Goal: Information Seeking & Learning: Check status

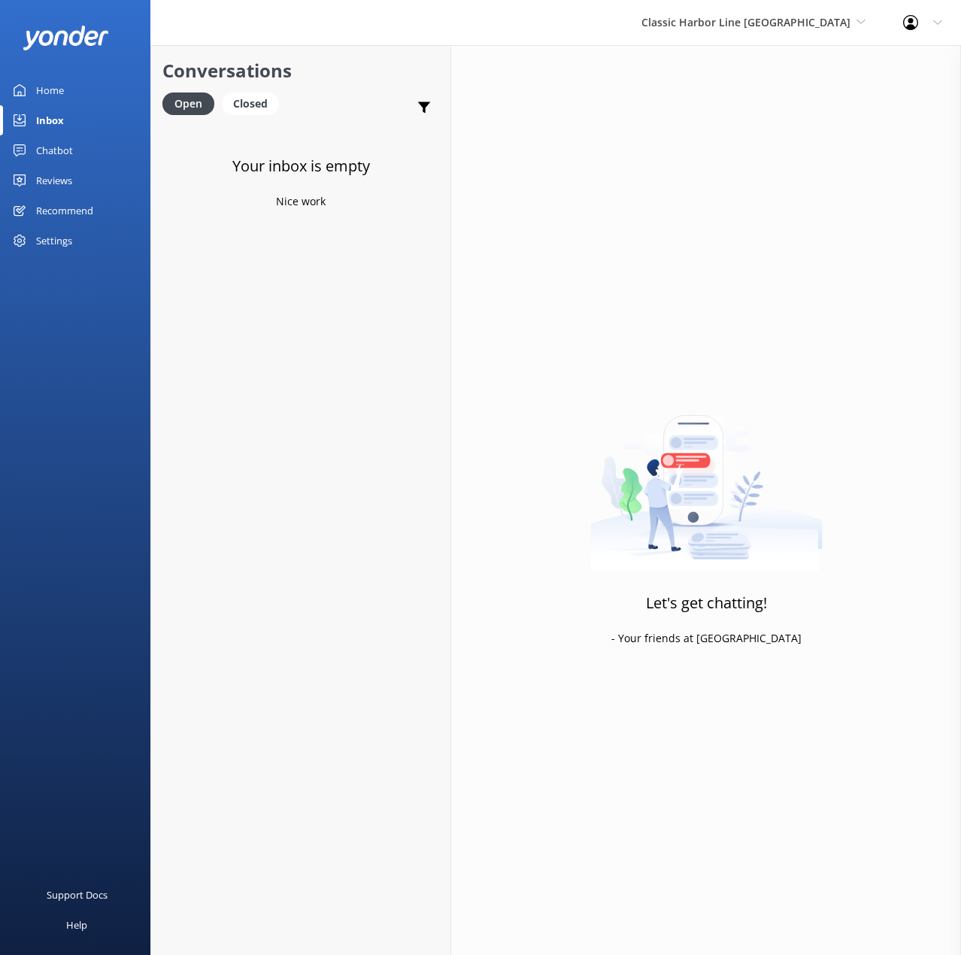
click at [66, 242] on div "Settings" at bounding box center [54, 241] width 36 height 30
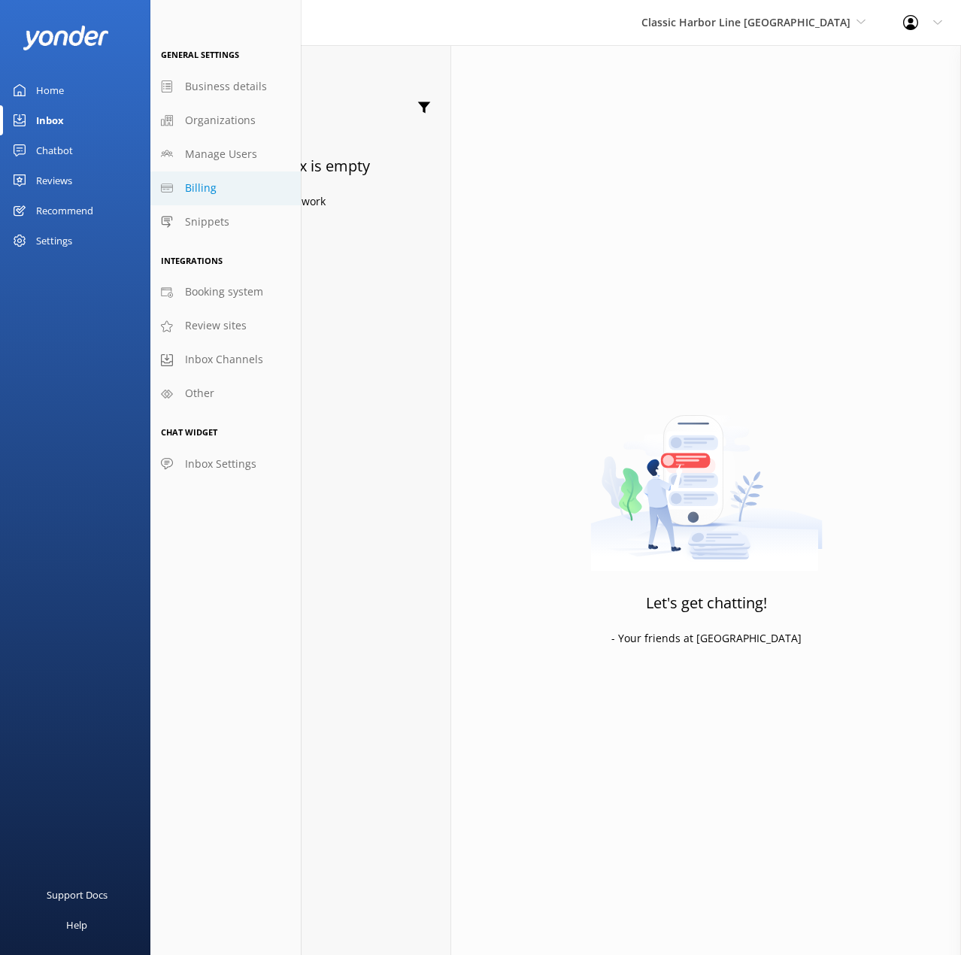
click at [206, 190] on span "Billing" at bounding box center [201, 188] width 32 height 17
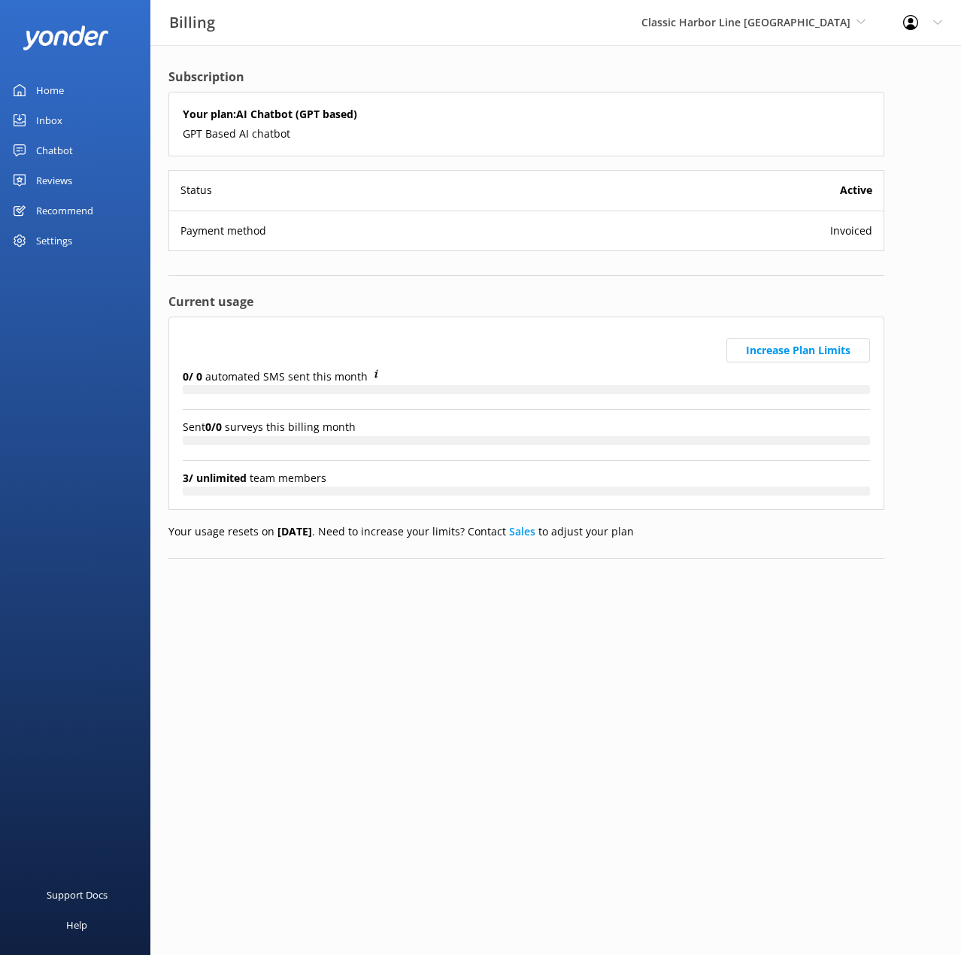
click at [841, 234] on span "Invoiced" at bounding box center [851, 231] width 42 height 17
click at [330, 654] on html "Billing Classic Harbor Line Key West Classic Harbor Line Key West Classic Harbo…" at bounding box center [480, 477] width 961 height 955
click at [862, 233] on span "Invoiced" at bounding box center [851, 231] width 42 height 17
click at [257, 192] on div "Status Active" at bounding box center [526, 190] width 714 height 39
click at [858, 188] on b "Active" at bounding box center [856, 190] width 32 height 17
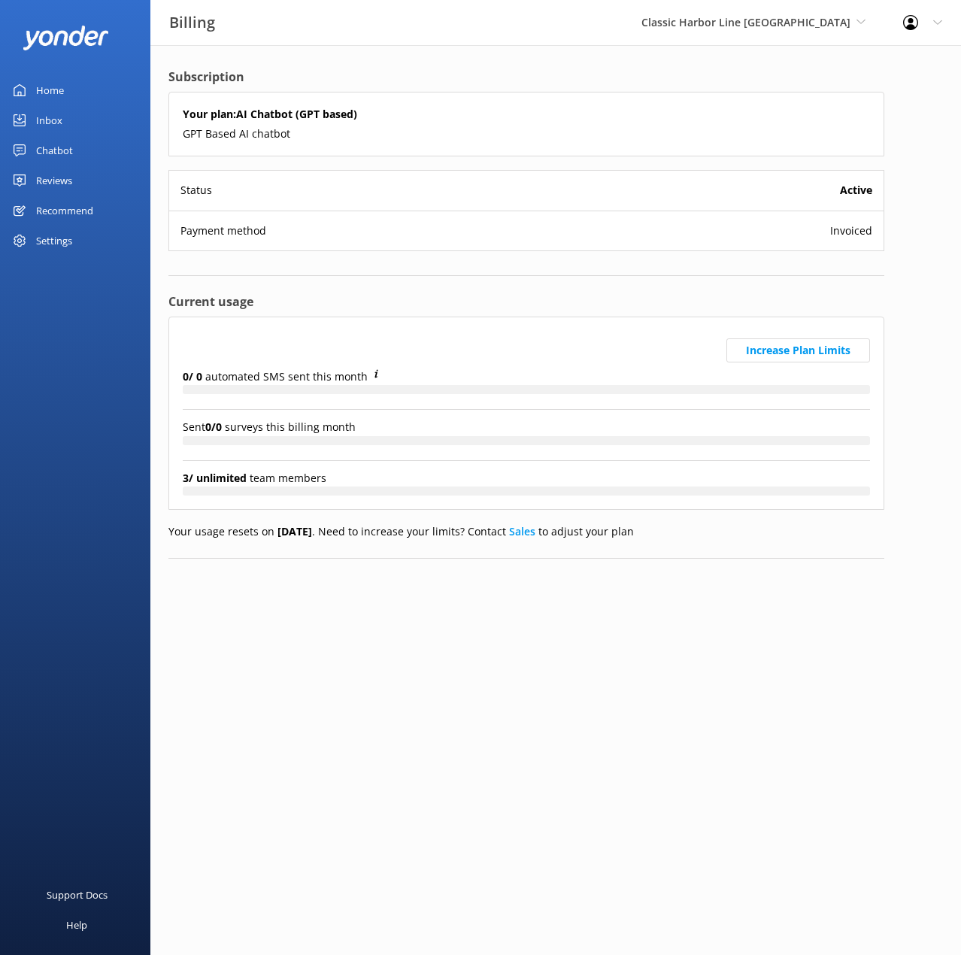
click at [858, 228] on span "Invoiced" at bounding box center [851, 231] width 42 height 17
click at [64, 235] on div "Settings" at bounding box center [54, 241] width 36 height 30
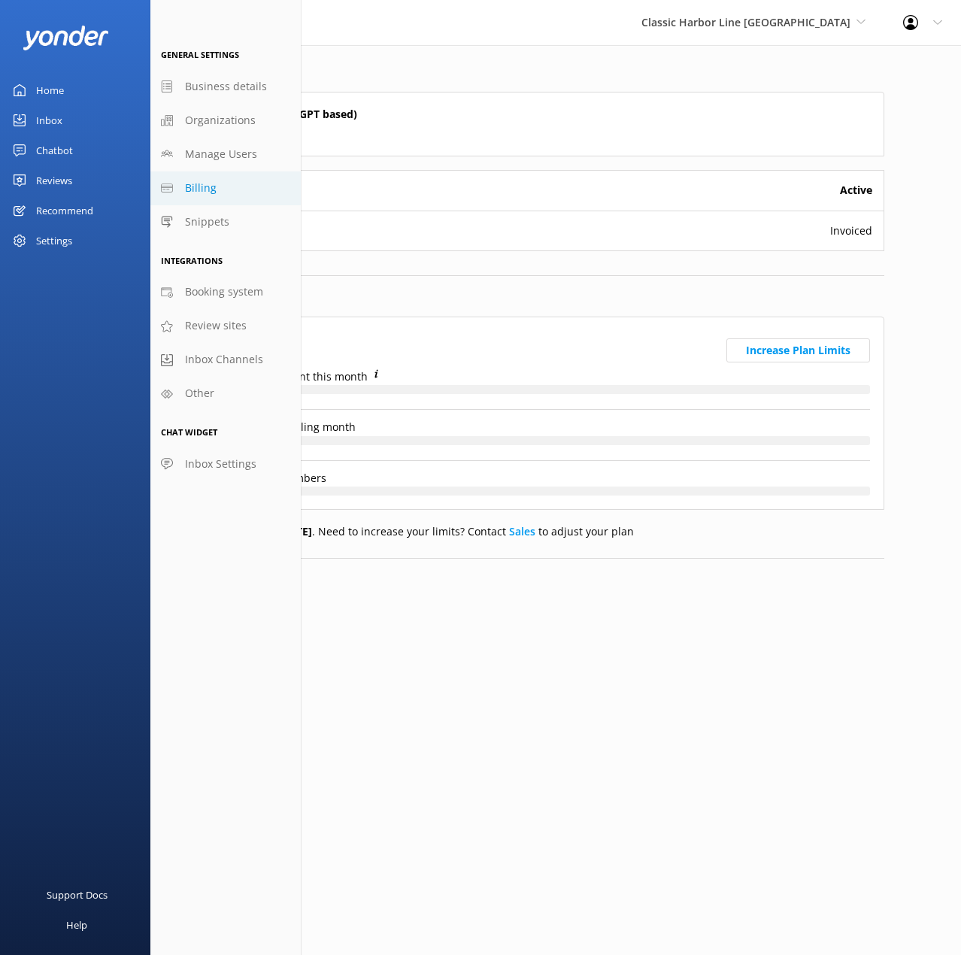
click at [368, 653] on html "Billing Classic Harbor Line Key West Classic Harbor Line Key West Classic Harbo…" at bounding box center [480, 477] width 961 height 955
click at [91, 571] on div "Support Docs Help" at bounding box center [75, 715] width 150 height 477
click at [56, 240] on div "Settings" at bounding box center [54, 241] width 36 height 30
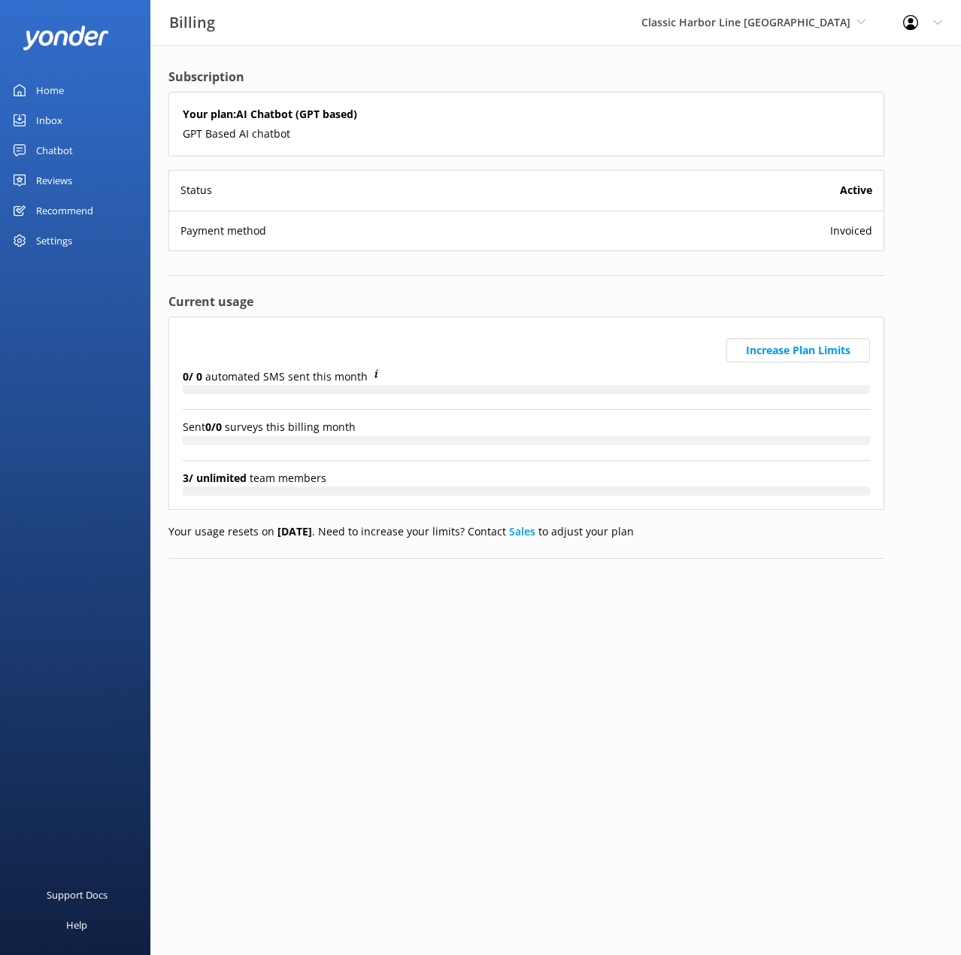
click at [308, 670] on html "Billing Classic Harbor Line Key West Classic Harbor Line Key West Classic Harbo…" at bounding box center [480, 477] width 961 height 955
click at [435, 692] on html "Billing Classic Harbor Line Key West Classic Harbor Line Key West Classic Harbo…" at bounding box center [480, 477] width 961 height 955
click at [251, 277] on div "Subscription Your plan: AI Chatbot (GPT based) GPT Based AI chatbot Status Acti…" at bounding box center [526, 313] width 716 height 491
click at [51, 122] on div "Inbox" at bounding box center [49, 120] width 26 height 30
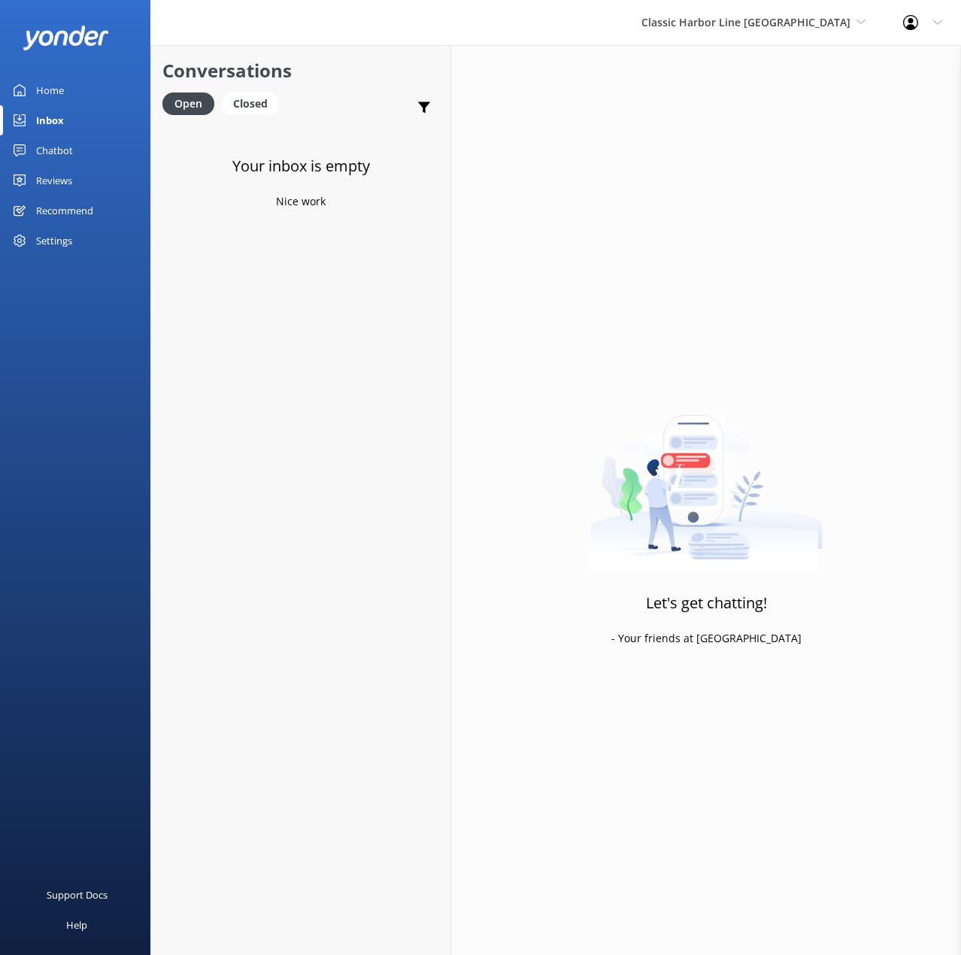
click at [275, 325] on div "Your inbox is empty Nice work" at bounding box center [300, 601] width 299 height 955
click at [49, 143] on div "Chatbot" at bounding box center [54, 150] width 37 height 30
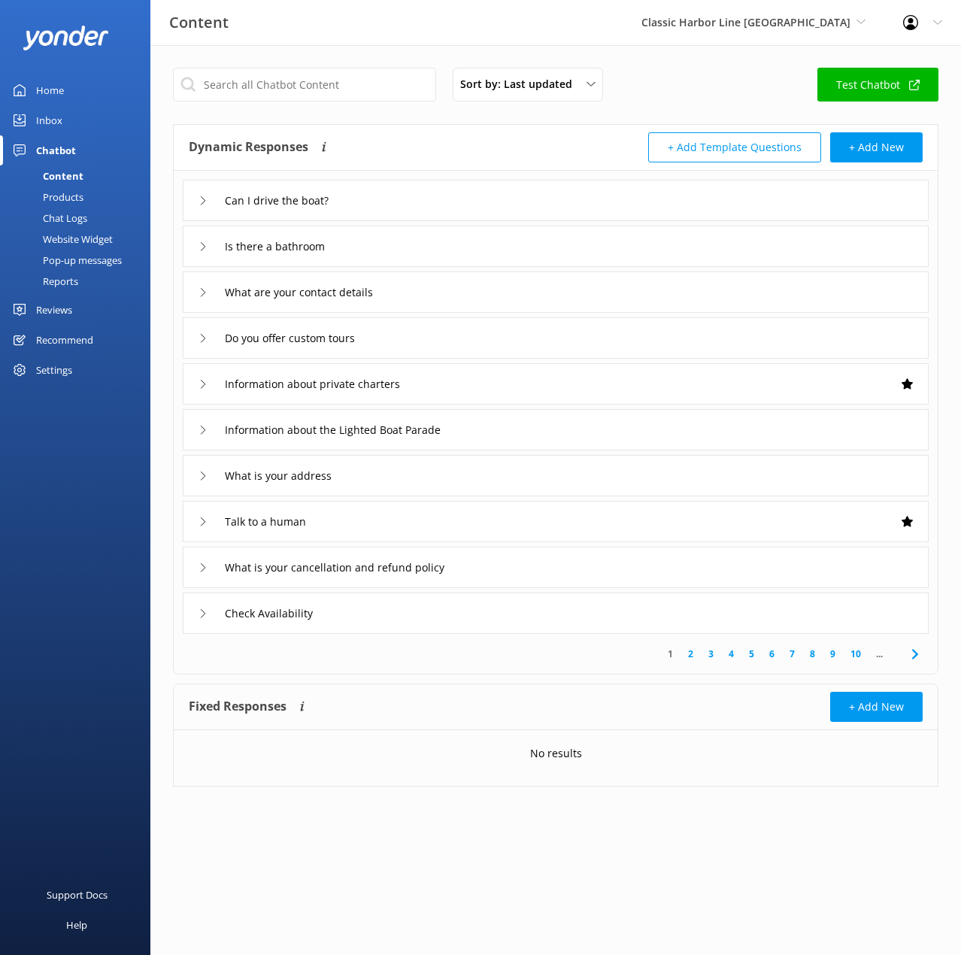
click at [50, 112] on div "Inbox" at bounding box center [49, 120] width 26 height 30
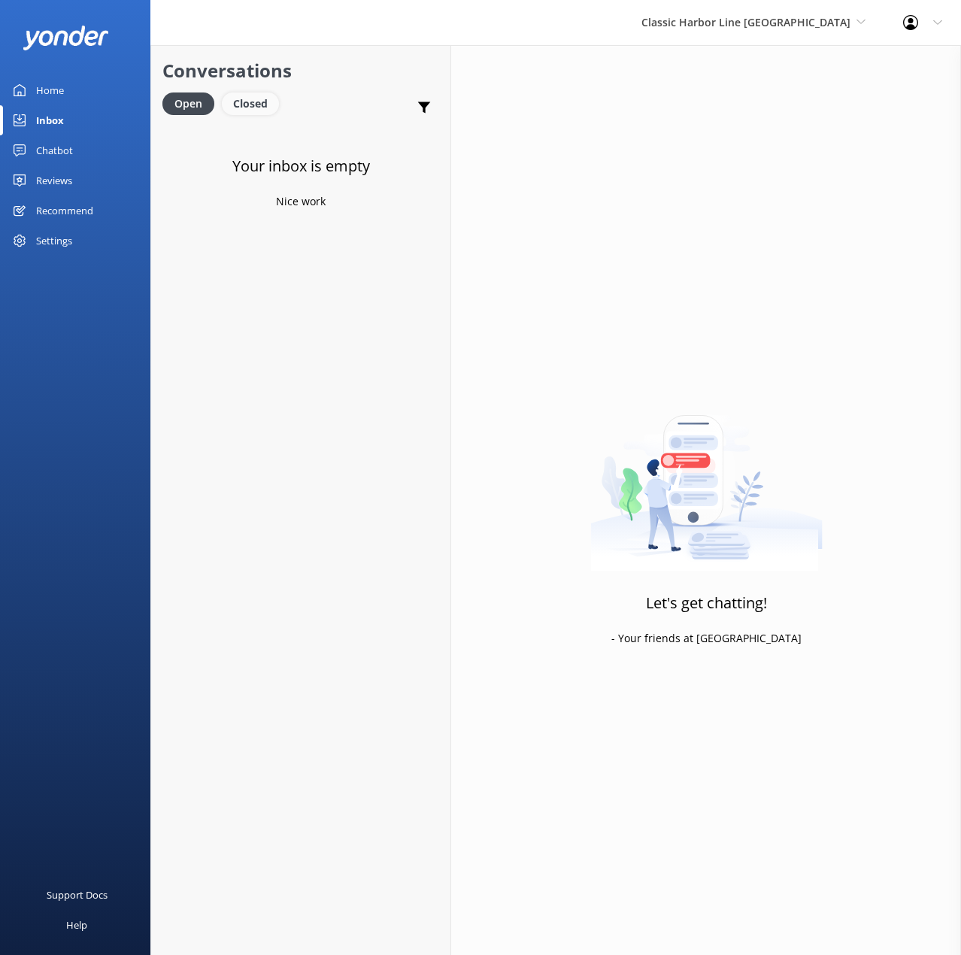
click at [265, 108] on div "Closed" at bounding box center [250, 103] width 57 height 23
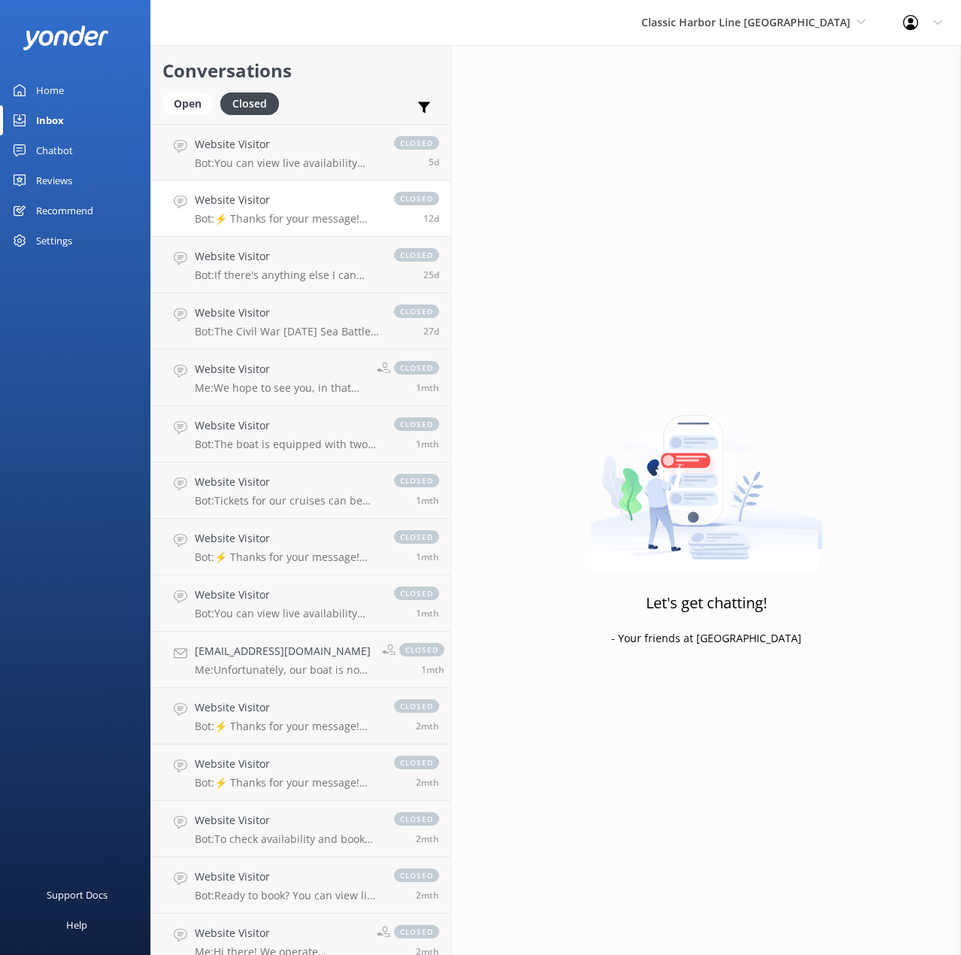
drag, startPoint x: 282, startPoint y: 169, endPoint x: 286, endPoint y: 210, distance: 40.9
click at [282, 169] on p "Bot: You can view live availability and book the Champagne Sunset Sail online b…" at bounding box center [287, 163] width 184 height 14
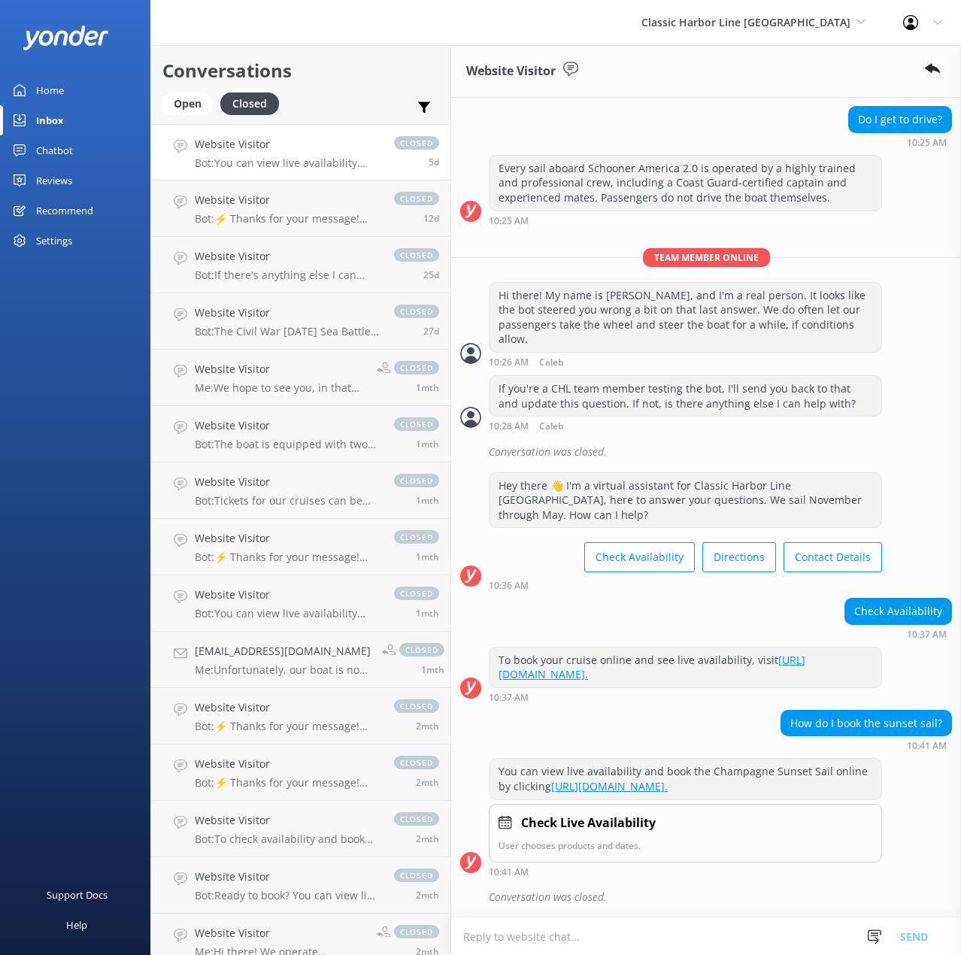
scroll to position [1434, 0]
drag, startPoint x: 292, startPoint y: 166, endPoint x: 295, endPoint y: 198, distance: 32.5
click at [292, 166] on p "Bot: You can view live availability and book the Champagne Sunset Sail online b…" at bounding box center [287, 163] width 184 height 14
click at [292, 205] on h4 "Website Visitor" at bounding box center [287, 200] width 184 height 17
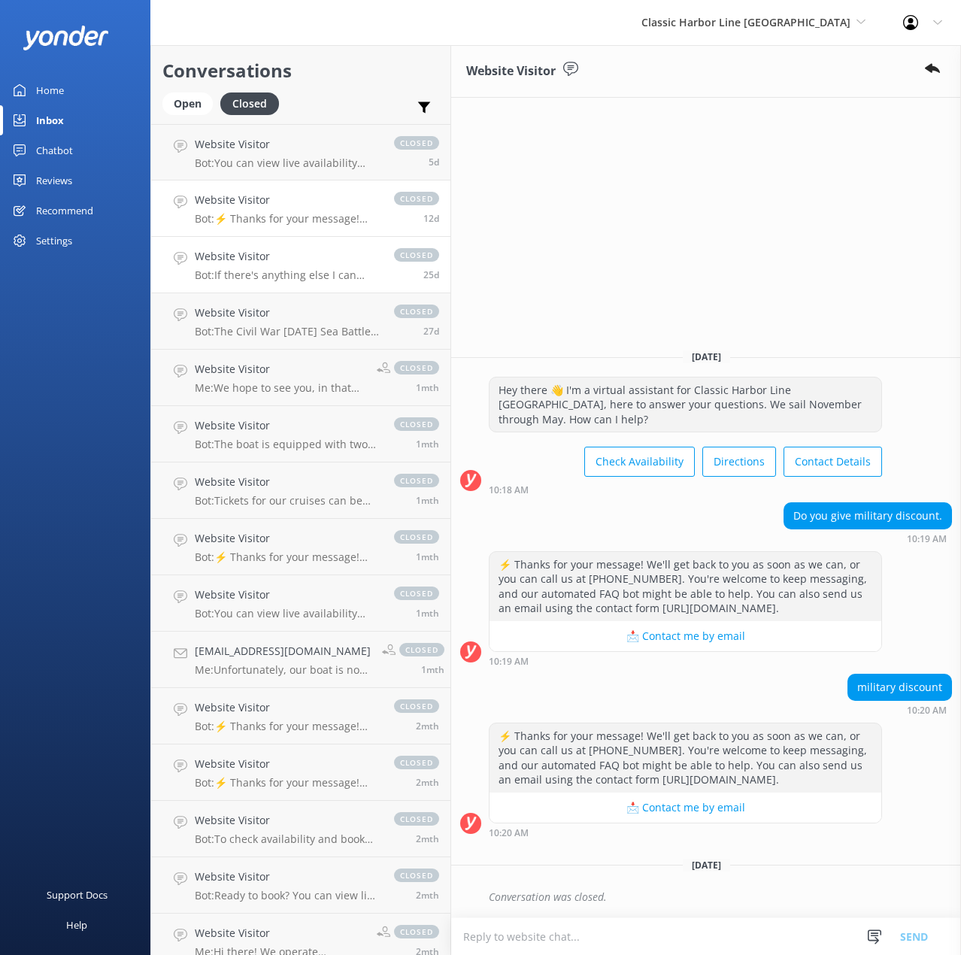
click at [279, 277] on p "Bot: If there's anything else I can help with, let me know!" at bounding box center [287, 275] width 184 height 14
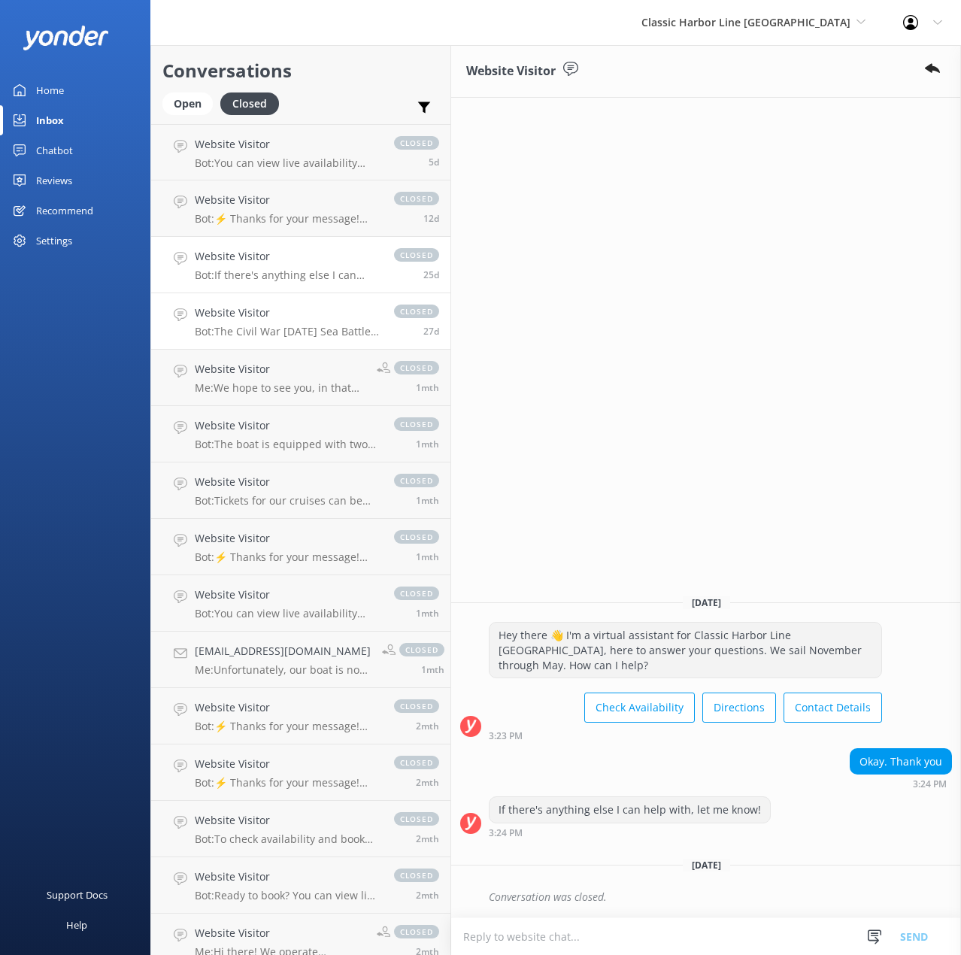
click at [278, 323] on div "Website Visitor Bot: The Civil War [DATE] Sea Battle is a 2-hour sailing advent…" at bounding box center [287, 321] width 184 height 33
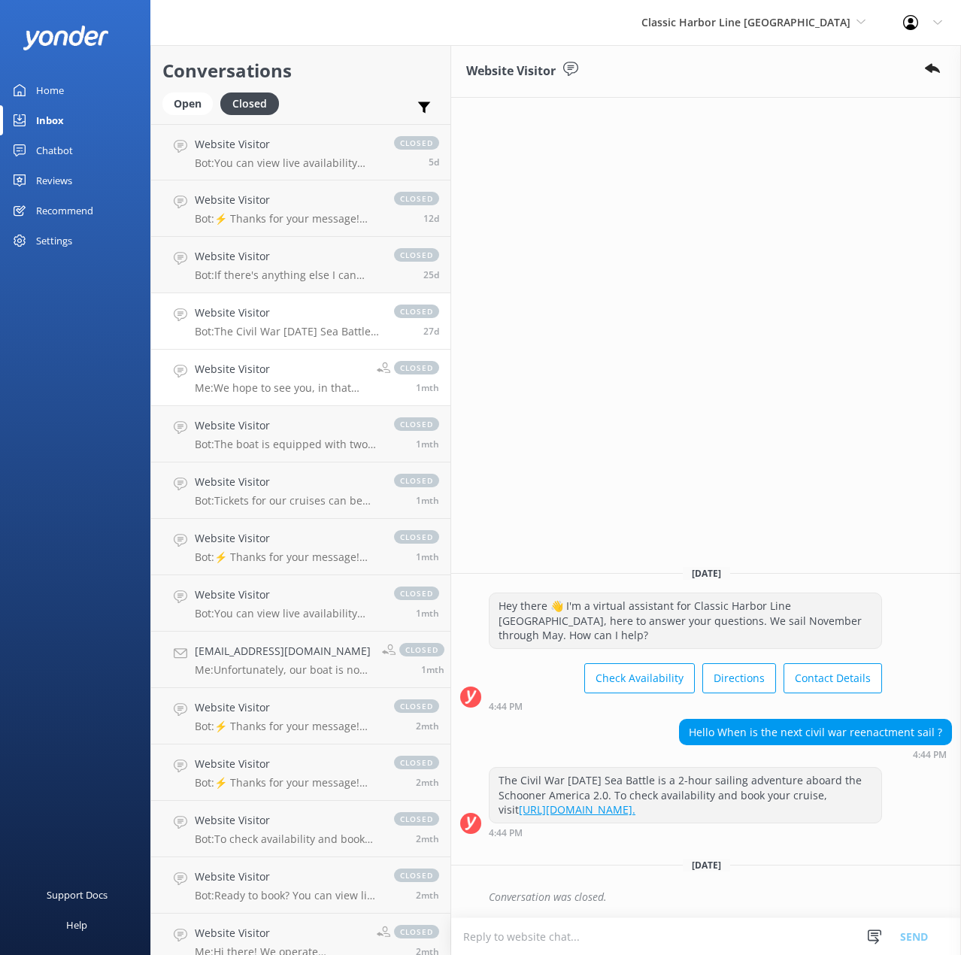
click at [278, 380] on div "Website Visitor Me: We hope to see you, in that case! Have a great day!" at bounding box center [280, 377] width 171 height 33
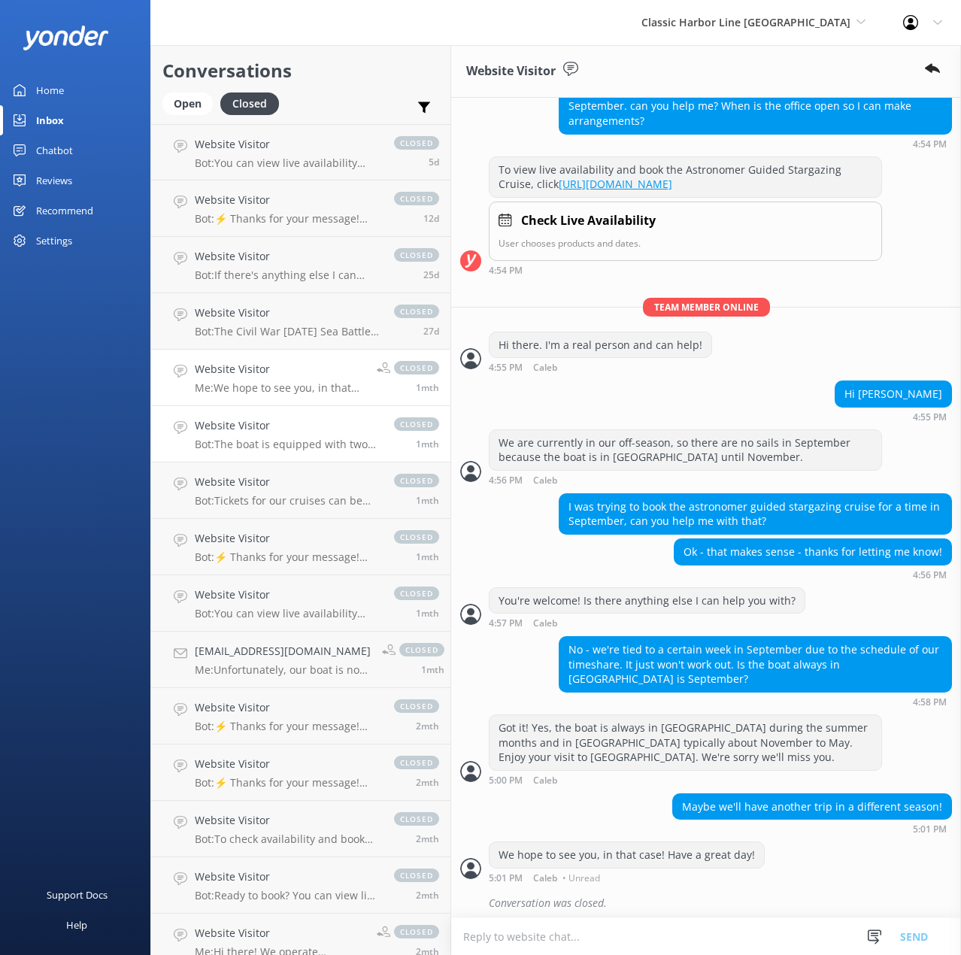
scroll to position [190, 0]
